Goal: Check status: Check status

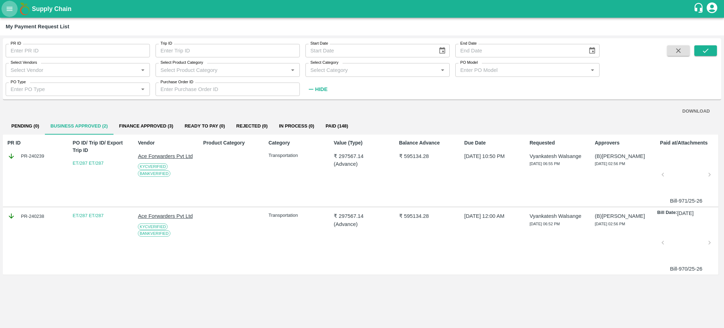
click at [10, 6] on icon "open drawer" at bounding box center [10, 9] width 8 height 8
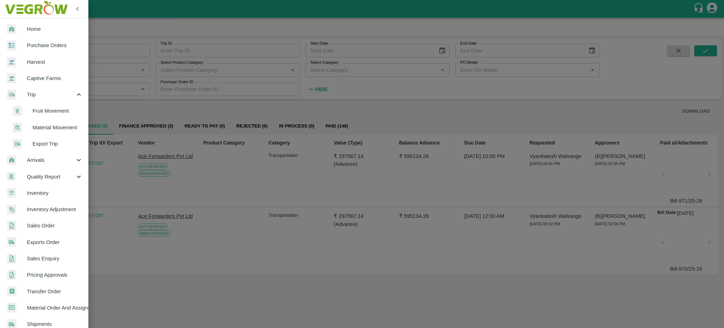
click at [59, 140] on span "Export Trip" at bounding box center [58, 144] width 50 height 8
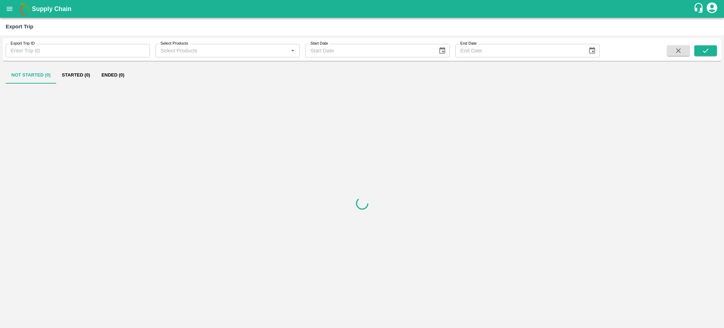
click at [33, 49] on input "Export Trip ID" at bounding box center [78, 50] width 144 height 13
type input "317"
click at [710, 53] on button "submit" at bounding box center [706, 50] width 23 height 11
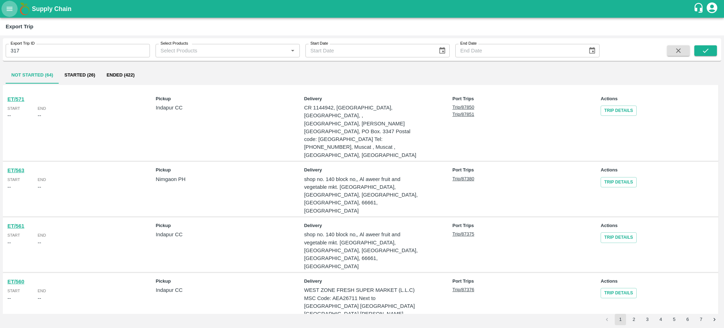
click at [10, 7] on icon "open drawer" at bounding box center [10, 9] width 6 height 4
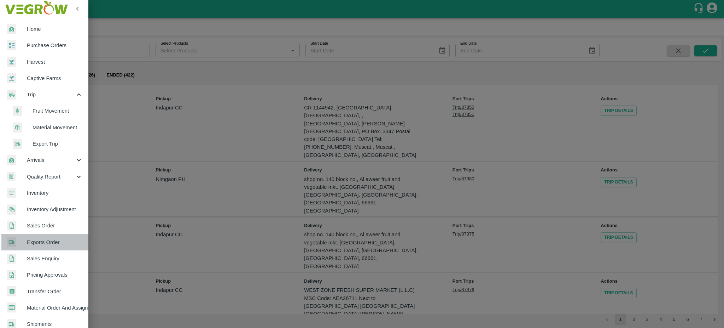
click at [56, 243] on span "Exports Order" at bounding box center [55, 242] width 56 height 8
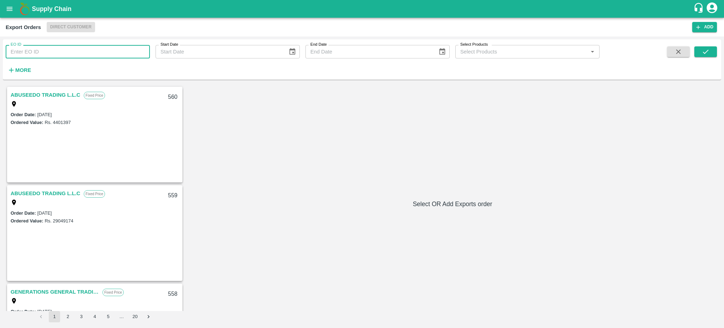
click at [28, 51] on input "EO ID" at bounding box center [78, 51] width 144 height 13
type input "317"
click at [710, 52] on icon "submit" at bounding box center [706, 52] width 8 height 8
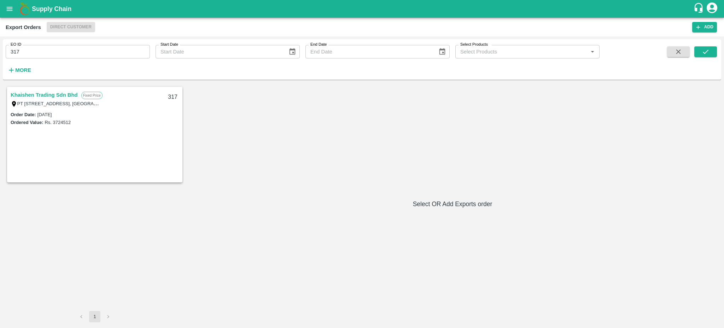
click at [63, 93] on link "Khaishen Trading Sdn Bhd" at bounding box center [44, 94] width 67 height 9
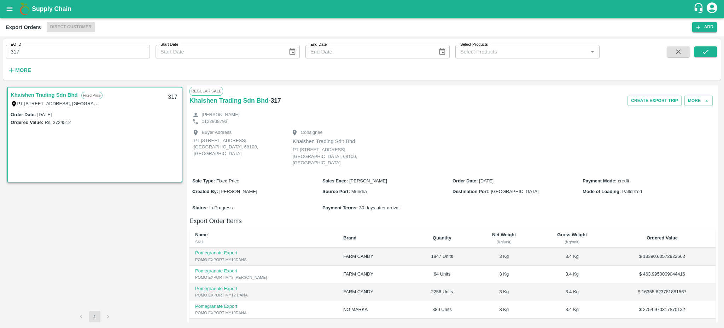
scroll to position [148, 0]
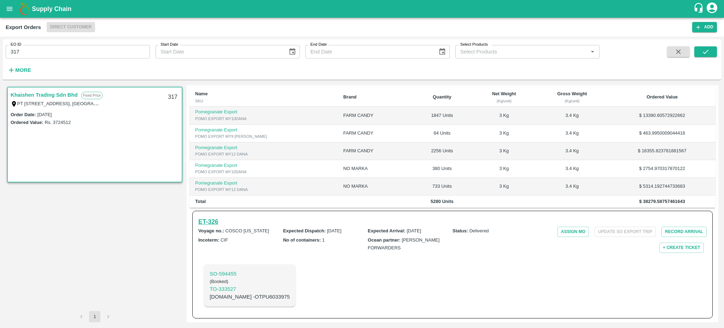
click at [217, 219] on h6 "ET- 326" at bounding box center [208, 221] width 20 height 10
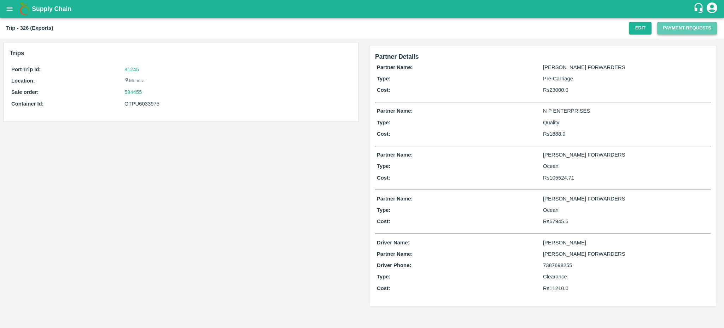
click at [694, 26] on button "Payment Requests" at bounding box center [688, 28] width 60 height 12
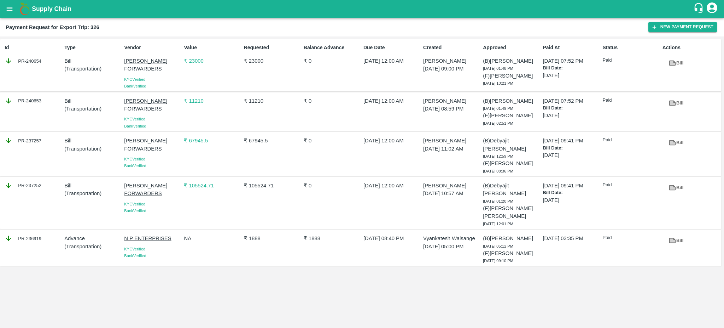
drag, startPoint x: 50, startPoint y: 226, endPoint x: 41, endPoint y: 224, distance: 9.0
click at [41, 234] on div "PR-236919" at bounding box center [33, 238] width 57 height 8
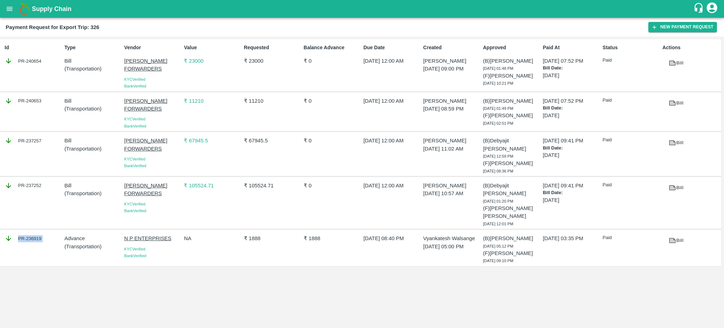
copy div "PR-236919"
click at [672, 238] on icon at bounding box center [672, 240] width 5 height 4
drag, startPoint x: 47, startPoint y: 225, endPoint x: 41, endPoint y: 225, distance: 6.4
click at [41, 234] on div "PR-236919" at bounding box center [33, 238] width 57 height 8
copy div "PR-236919"
